Goal: Check status: Check status

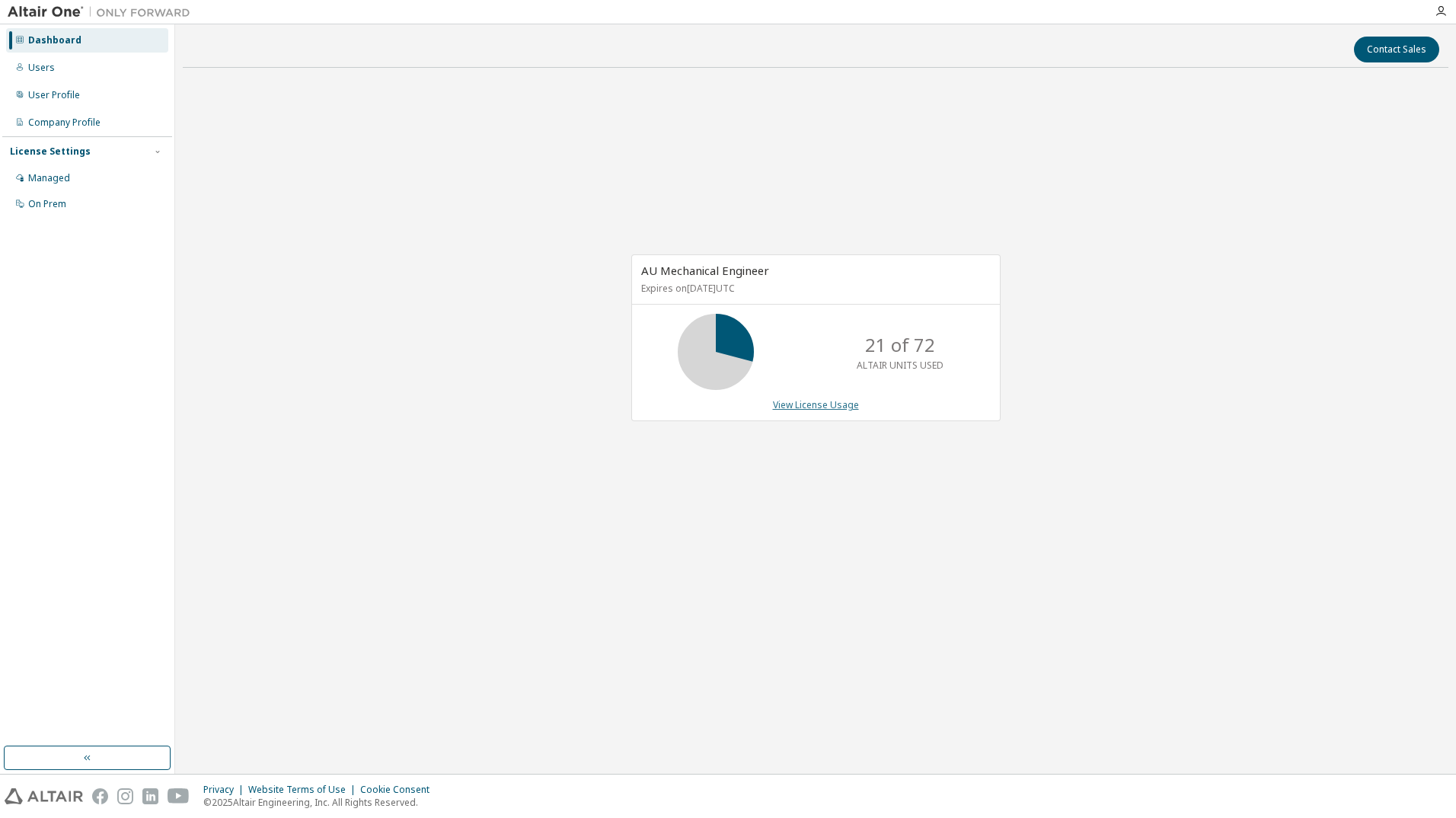
click at [833, 404] on link "View License Usage" at bounding box center [815, 405] width 86 height 13
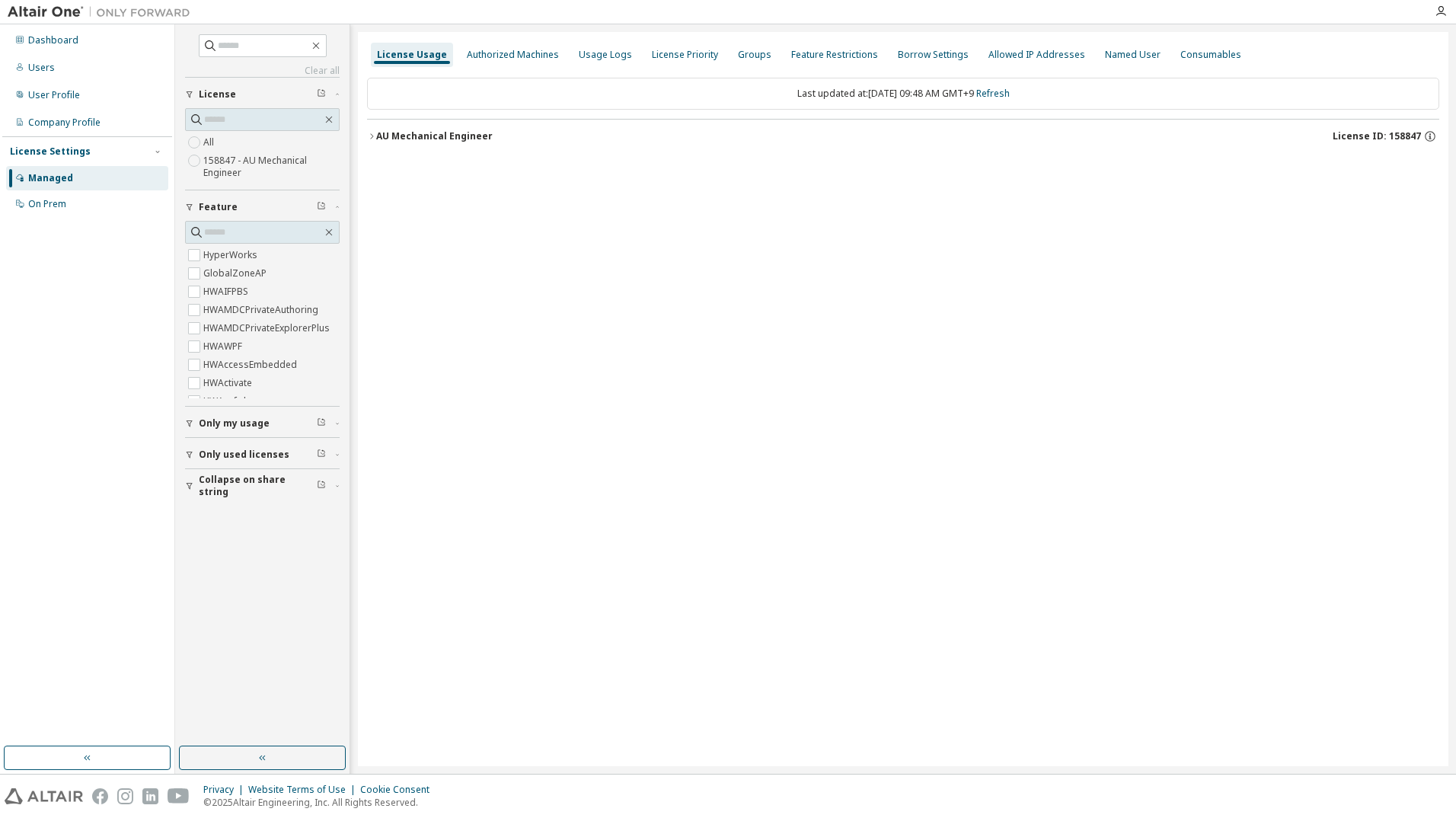
click at [451, 137] on div "AU Mechanical Engineer" at bounding box center [434, 135] width 116 height 12
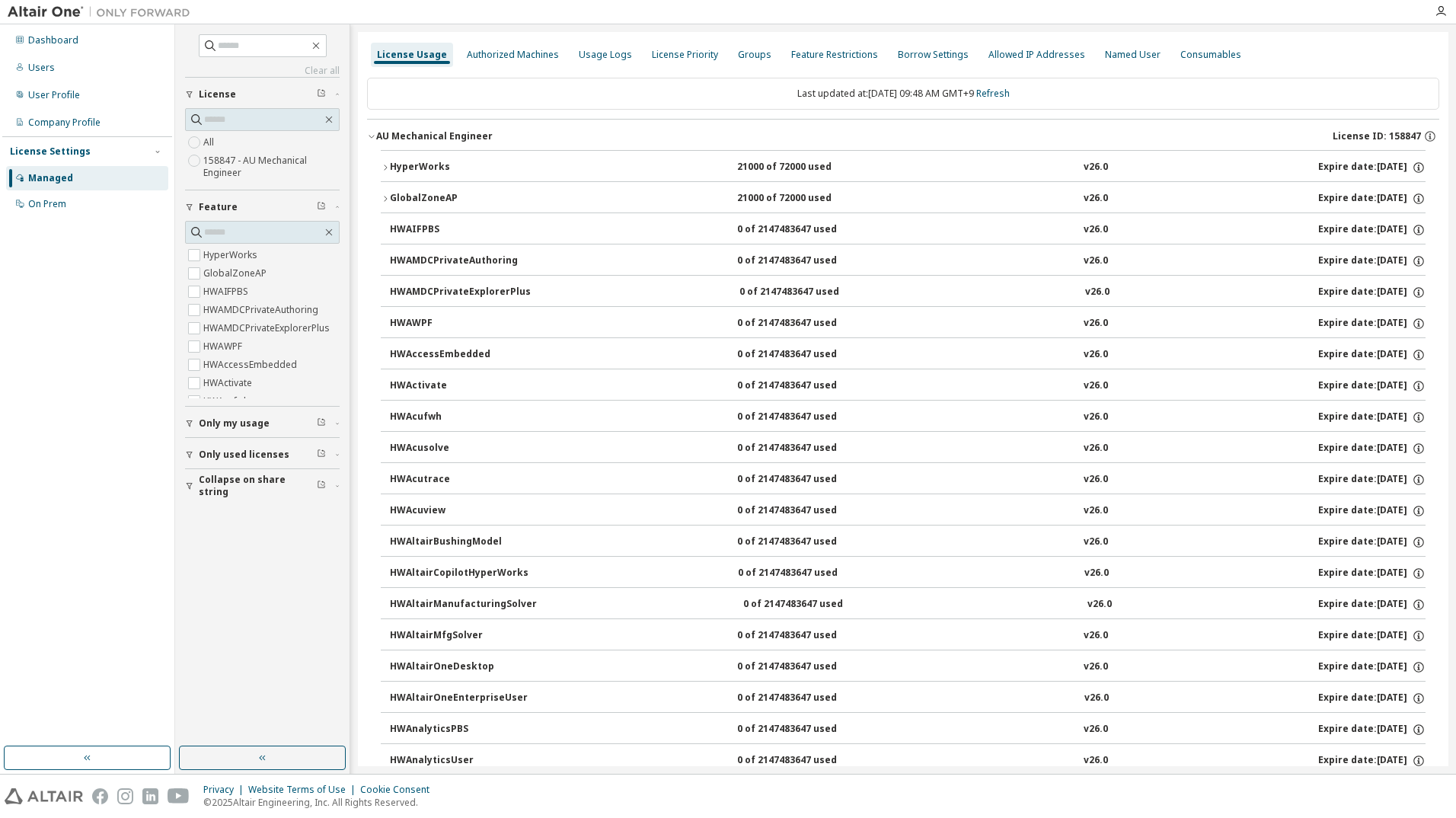
click at [473, 158] on button "HyperWorks 21000 of 72000 used v26.0 Expire date: 2026-07-25" at bounding box center [902, 167] width 1045 height 34
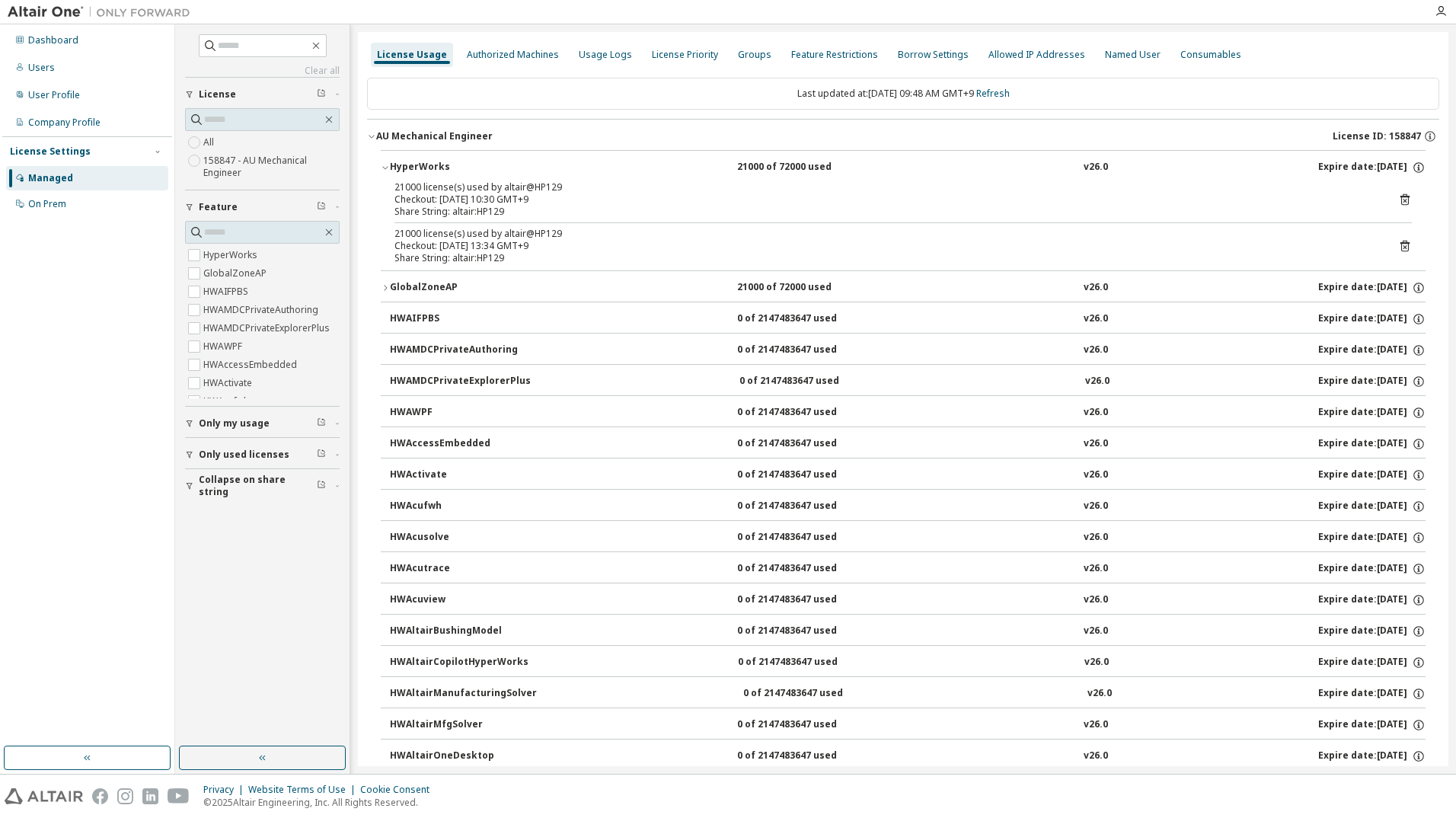
click at [443, 168] on div "HyperWorks" at bounding box center [458, 167] width 137 height 14
